Goal: Use online tool/utility

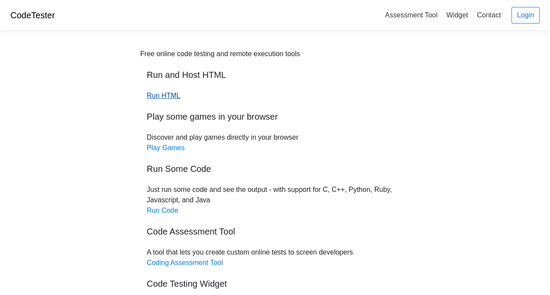
click at [167, 92] on link "Run HTML" at bounding box center [163, 95] width 33 height 7
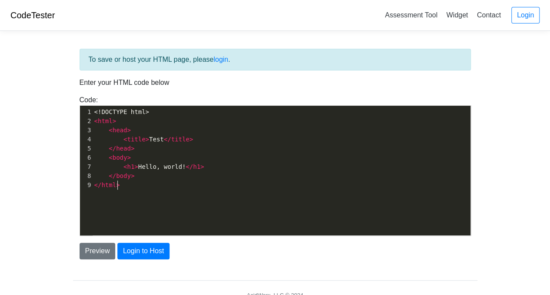
scroll to position [3, 0]
click at [127, 197] on div "xxxxxxxxxx 1 <!DOCTYPE html> 2 < html > 3 < head > 4 < title > Test </ title > …" at bounding box center [281, 177] width 403 height 143
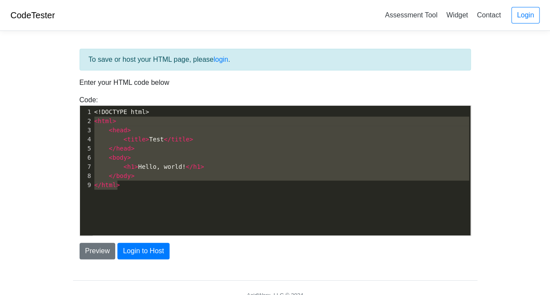
type textarea "<!DOCTYPE html> <html> <head> <title>Test</title> </head> <body> <h1>Hello, wor…"
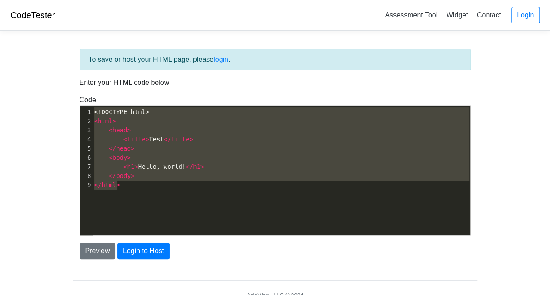
drag, startPoint x: 127, startPoint y: 191, endPoint x: 70, endPoint y: 100, distance: 106.9
click at [70, 100] on div "To save or host your HTML page, please login . Enter your HTML code below Code:…" at bounding box center [275, 175] width 417 height 275
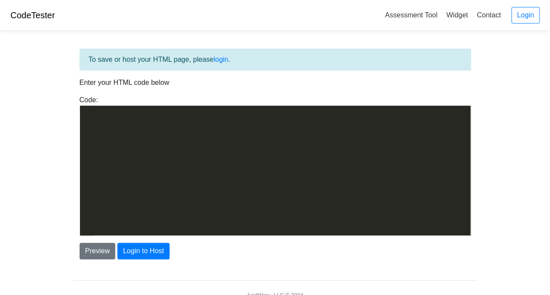
scroll to position [1565, 0]
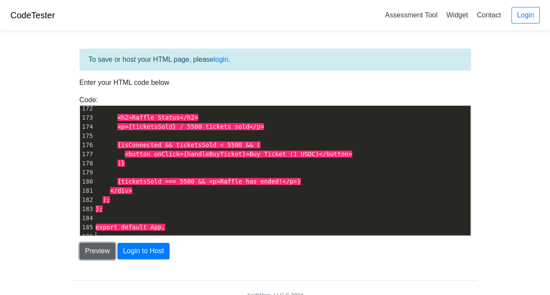
click at [91, 252] on button "Preview" at bounding box center [98, 251] width 36 height 17
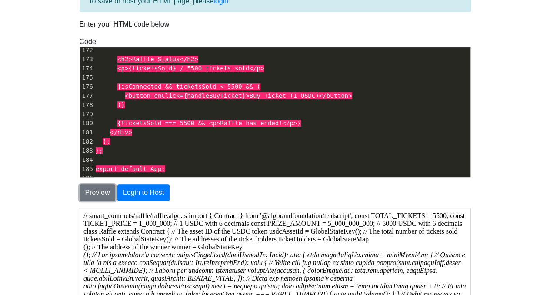
scroll to position [0, 0]
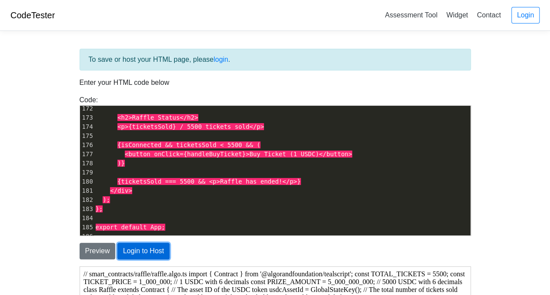
click at [156, 252] on button "Login to Host" at bounding box center [143, 251] width 52 height 17
